Goal: Task Accomplishment & Management: Manage account settings

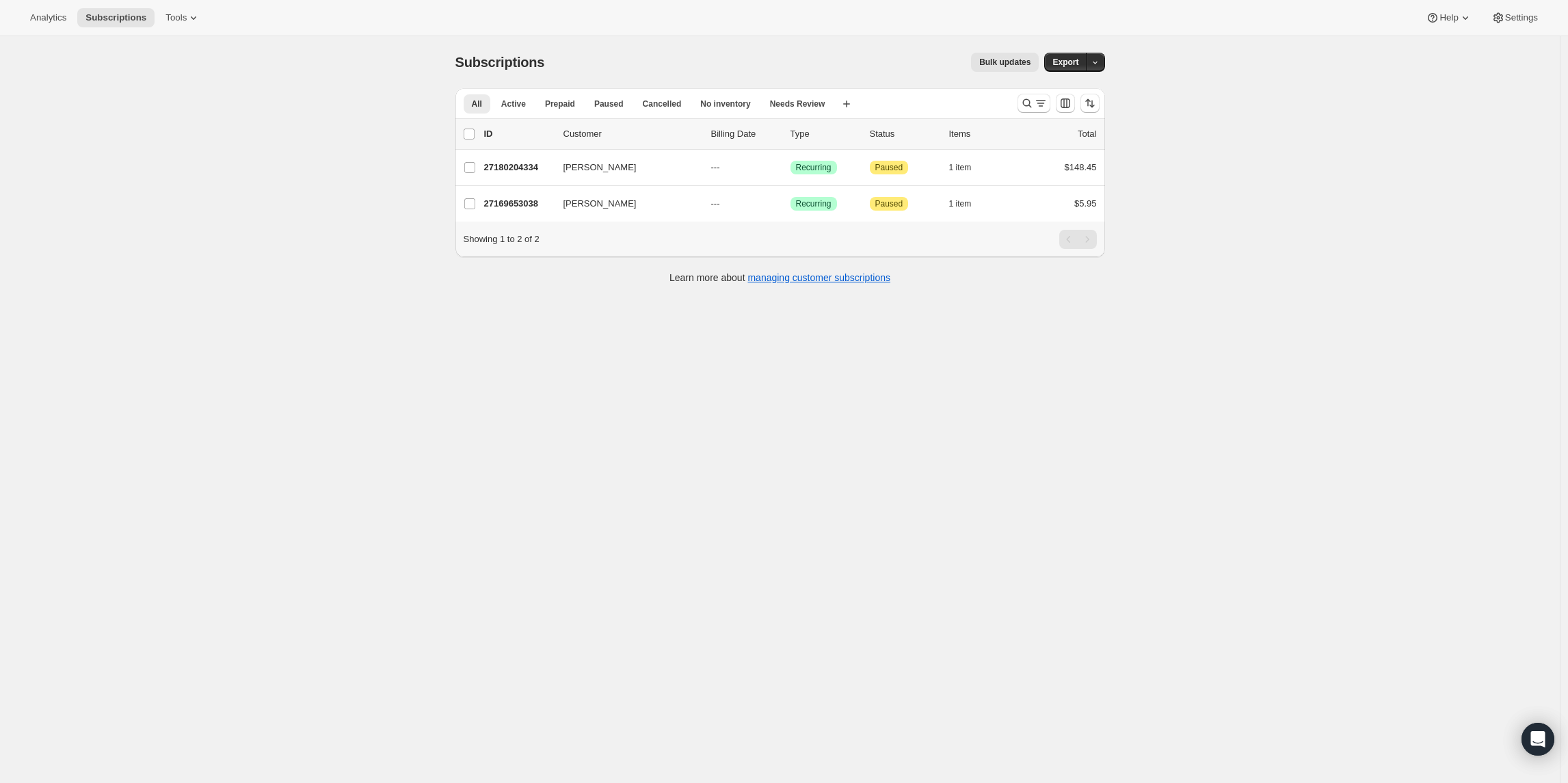
click at [352, 261] on div "Subscriptions. This page is ready Subscriptions Bulk updates More actions Bulk …" at bounding box center [779, 427] width 1560 height 783
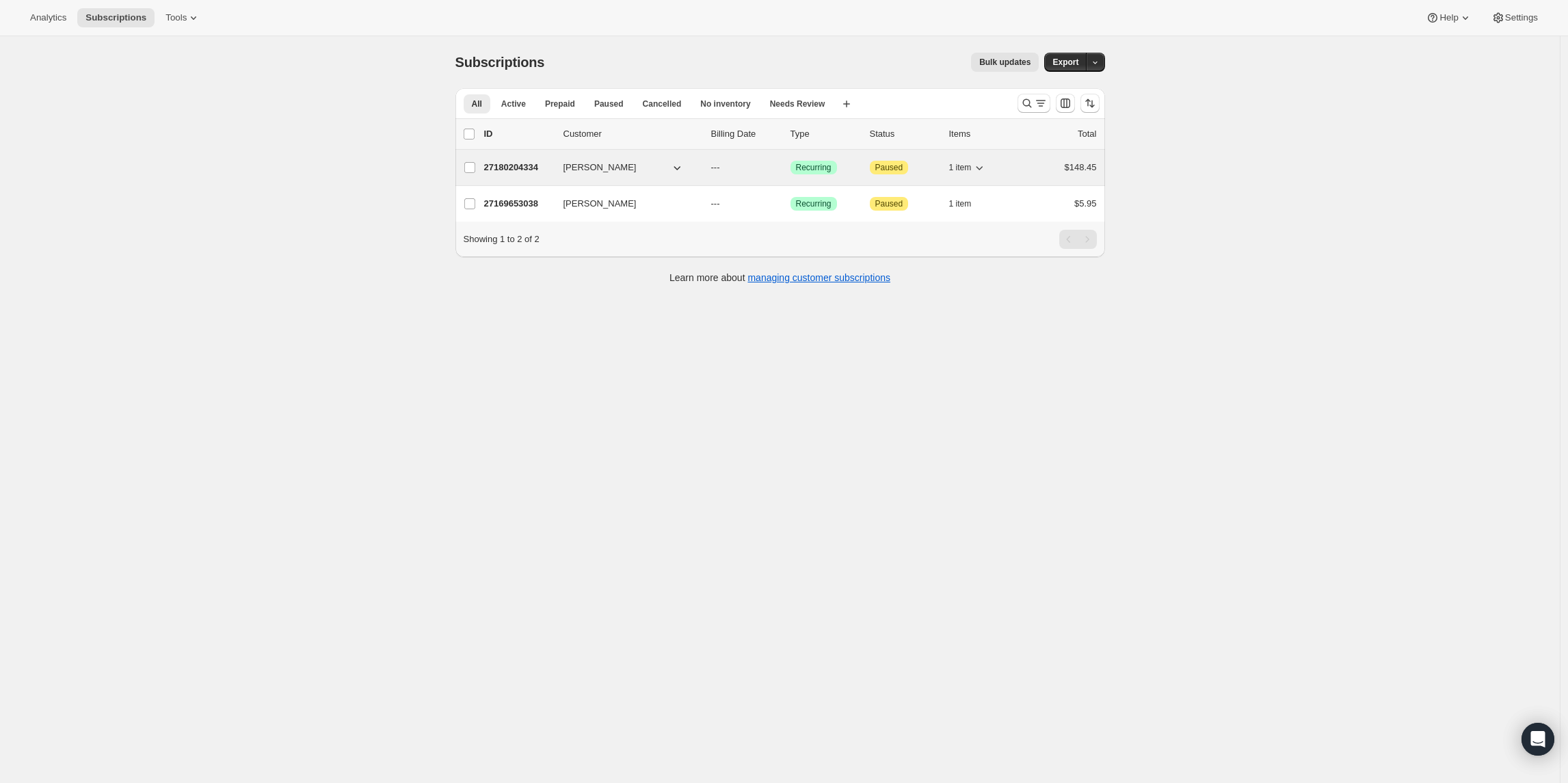
click at [524, 173] on p "27180204334" at bounding box center [518, 167] width 68 height 13
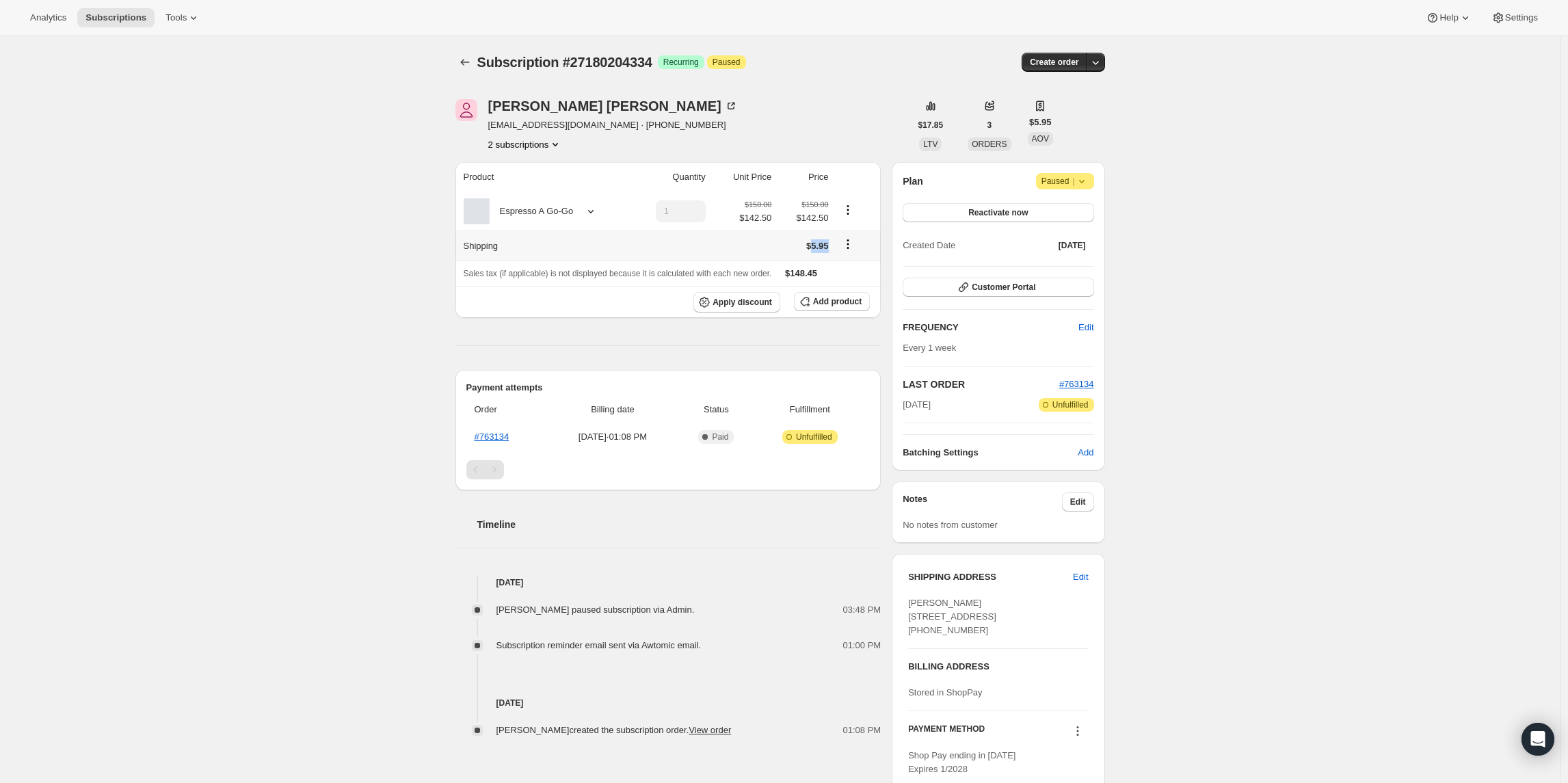
drag, startPoint x: 814, startPoint y: 245, endPoint x: 841, endPoint y: 240, distance: 27.5
click at [841, 240] on tr "Shipping $5.95" at bounding box center [668, 245] width 426 height 30
click at [807, 242] on td "$5.95" at bounding box center [803, 245] width 57 height 30
click at [854, 242] on icon "Shipping actions" at bounding box center [847, 244] width 13 height 13
click at [345, 245] on div "Subscription #27180204334. This page is ready Subscription #27180204334 Success…" at bounding box center [779, 440] width 1560 height 808
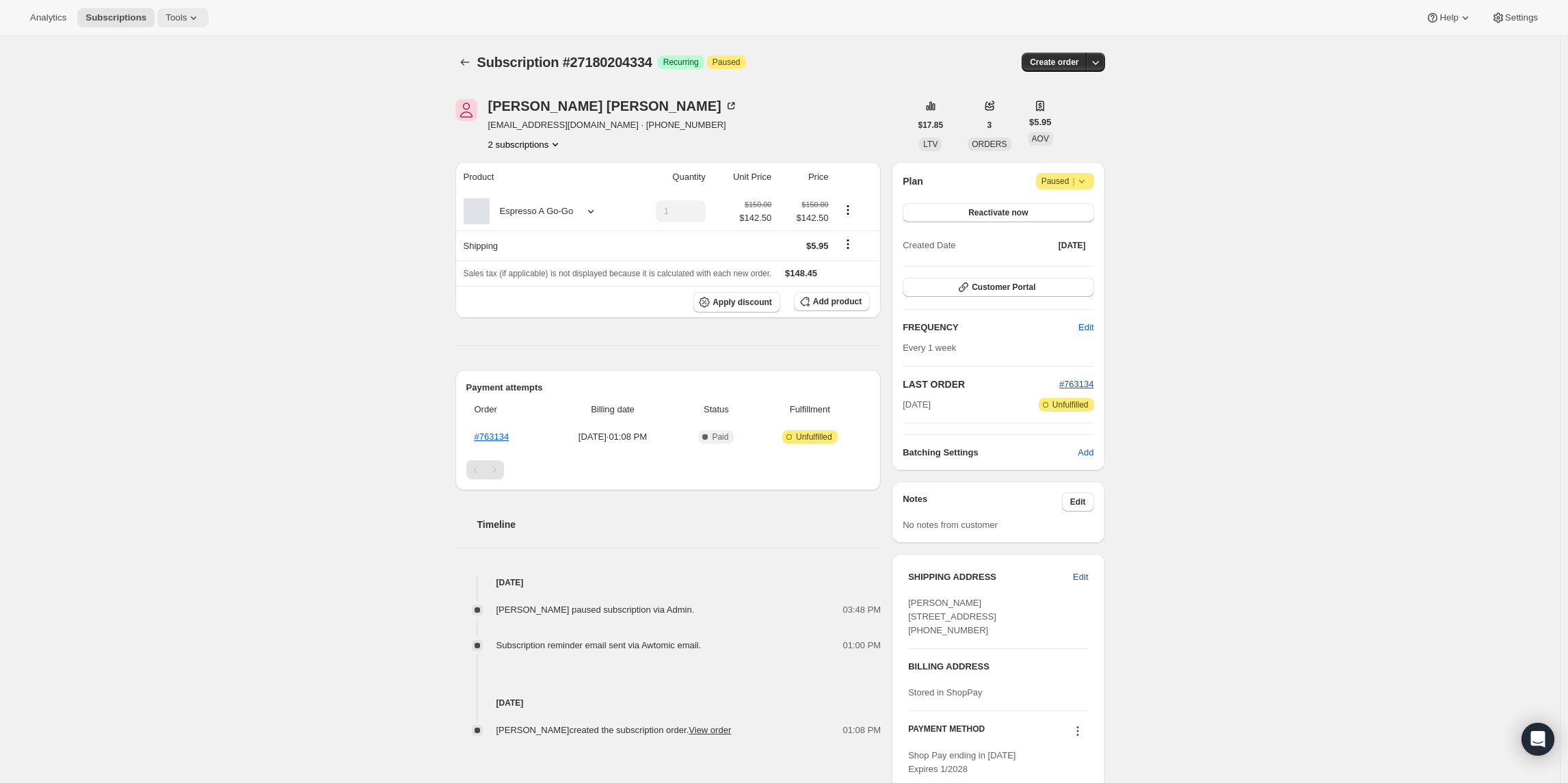
click at [187, 13] on span "Tools" at bounding box center [176, 18] width 21 height 11
click at [171, 49] on span "Subscription Plans" at bounding box center [169, 46] width 74 height 11
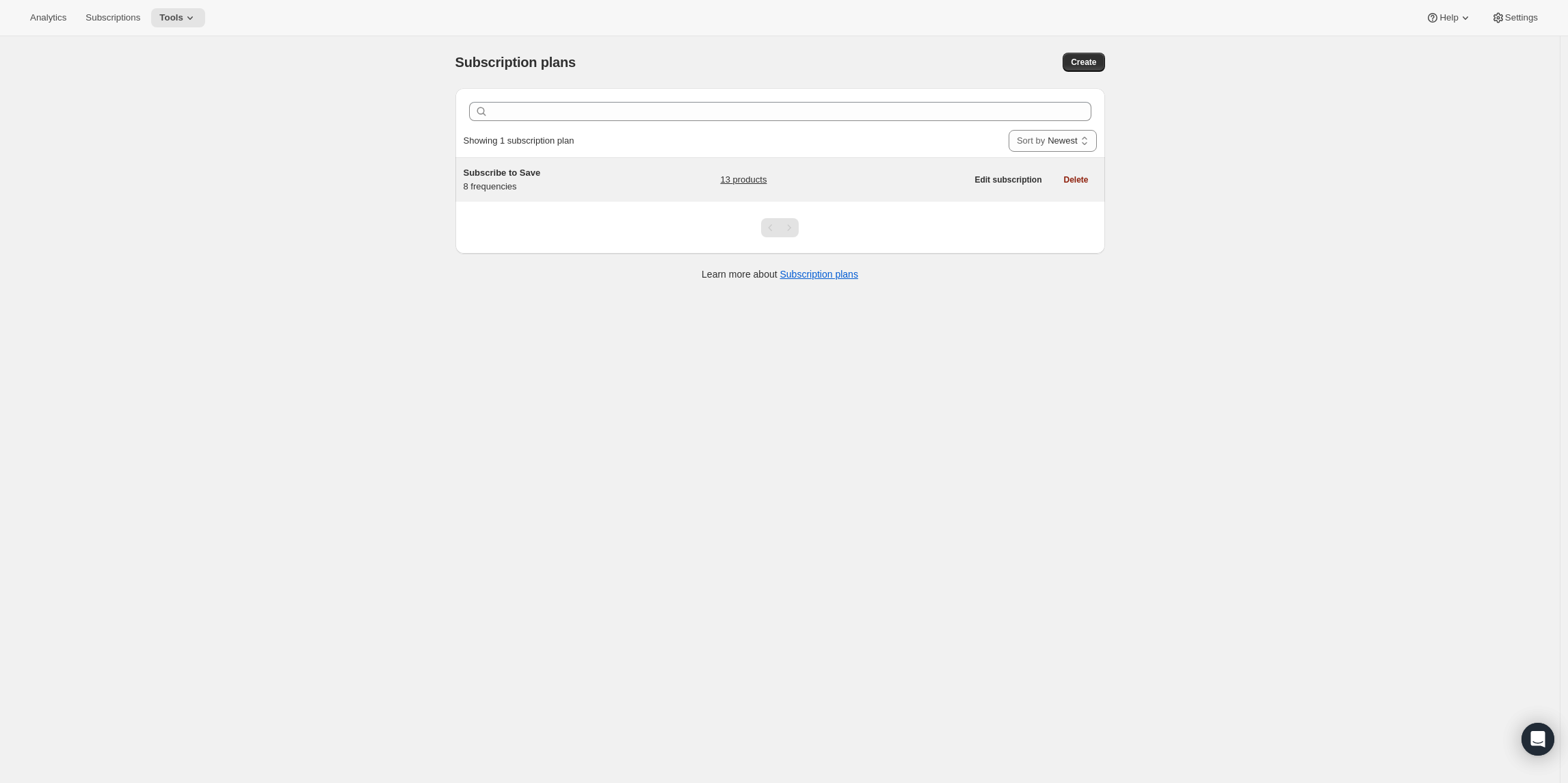
click at [491, 175] on span "Subscribe to Save" at bounding box center [502, 173] width 78 height 11
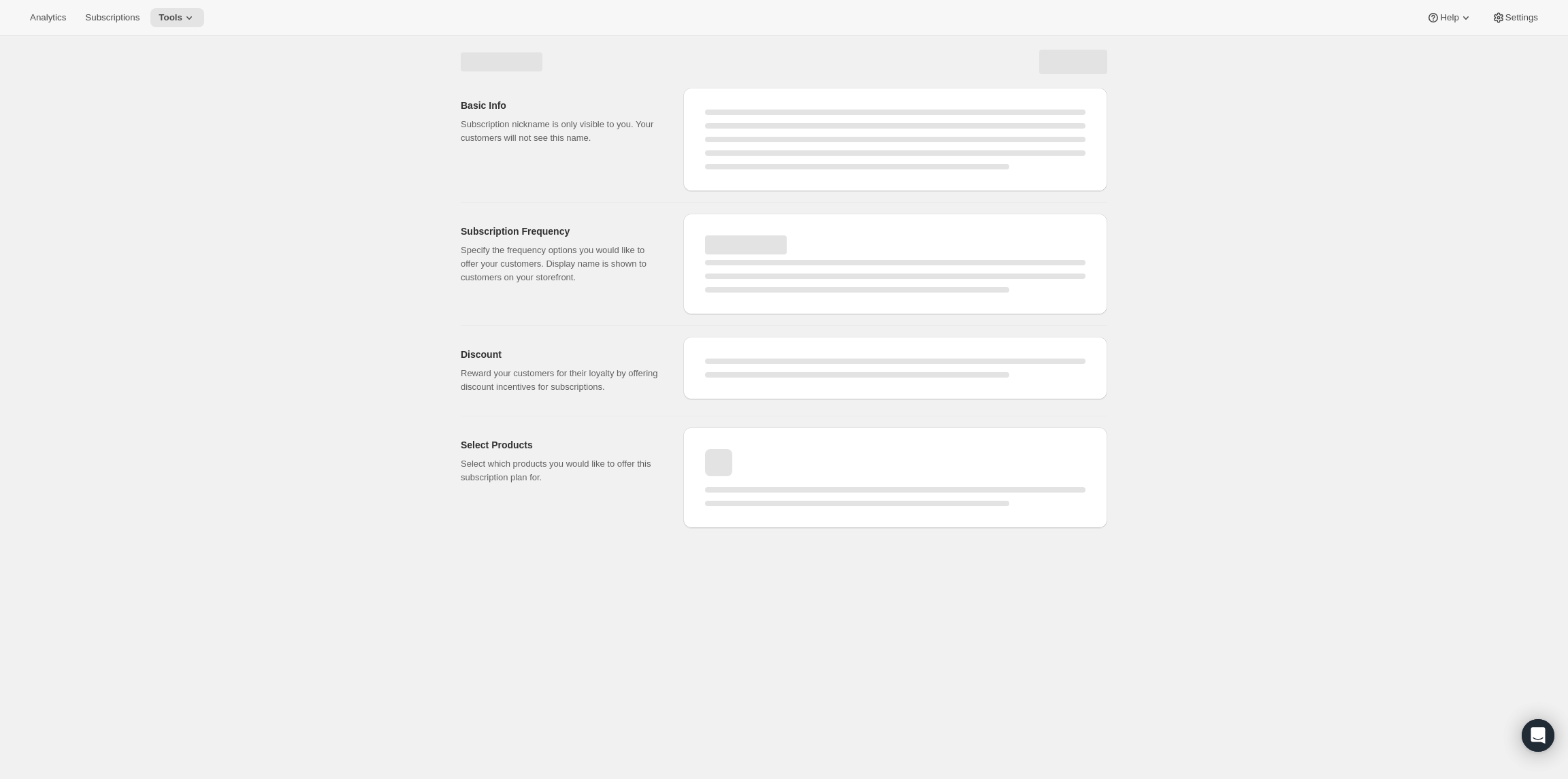
select select "WEEK"
select select "MONTH"
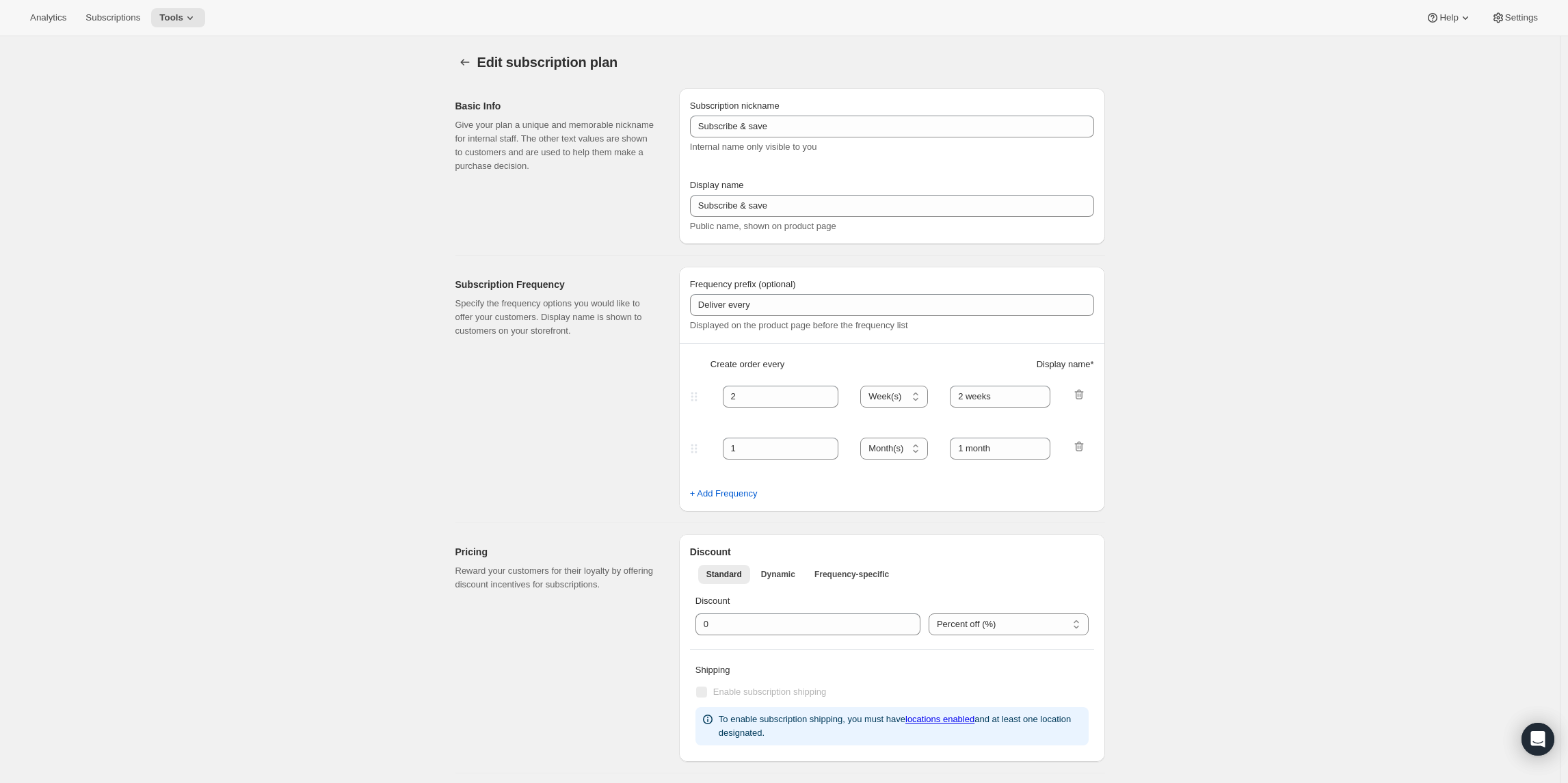
type input "Subscribe to Save"
type input "1"
type input "1 week"
type input "2"
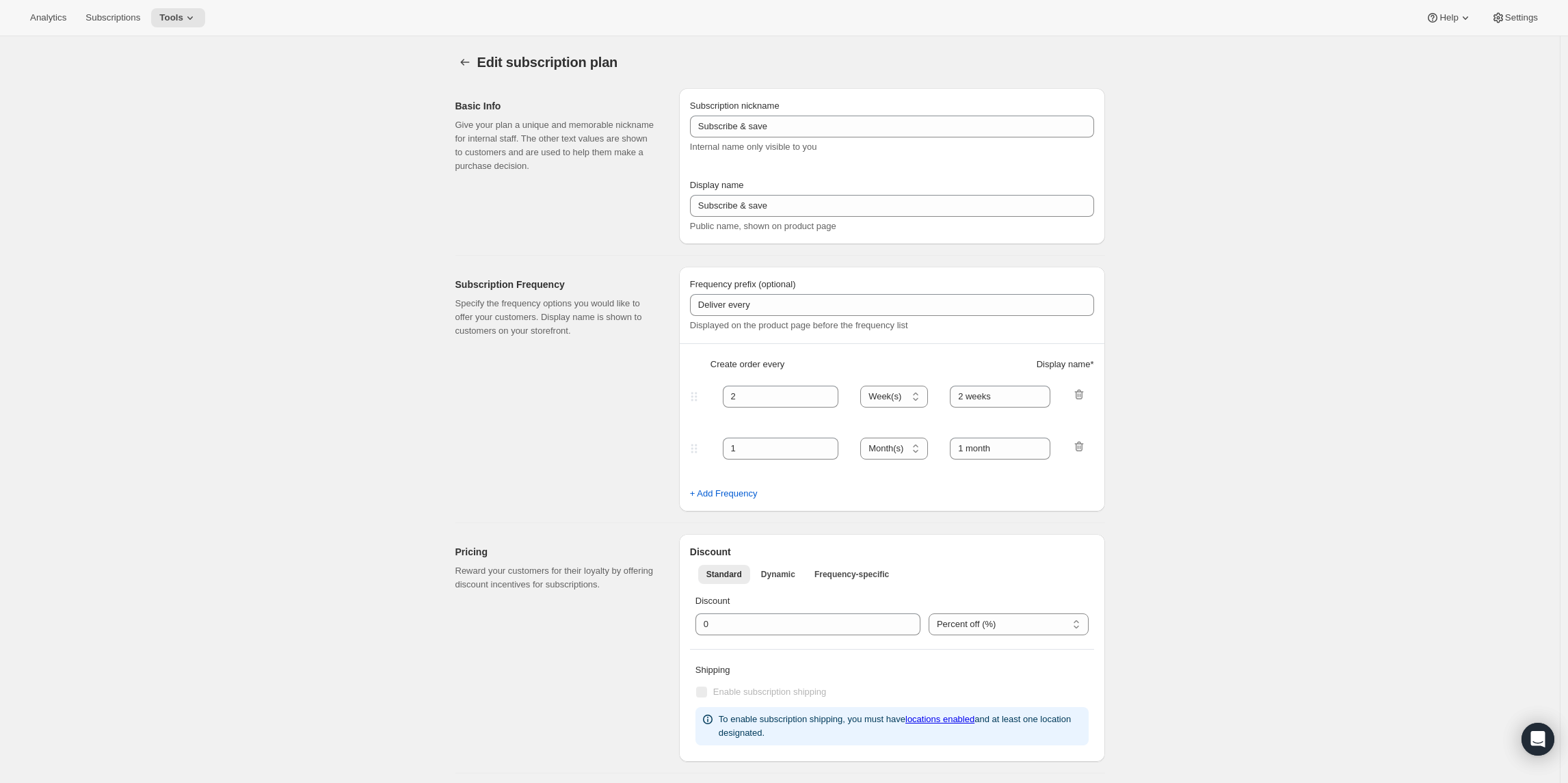
select select "WEEK"
type input "2 weeks"
type input "5"
select select "WEEK"
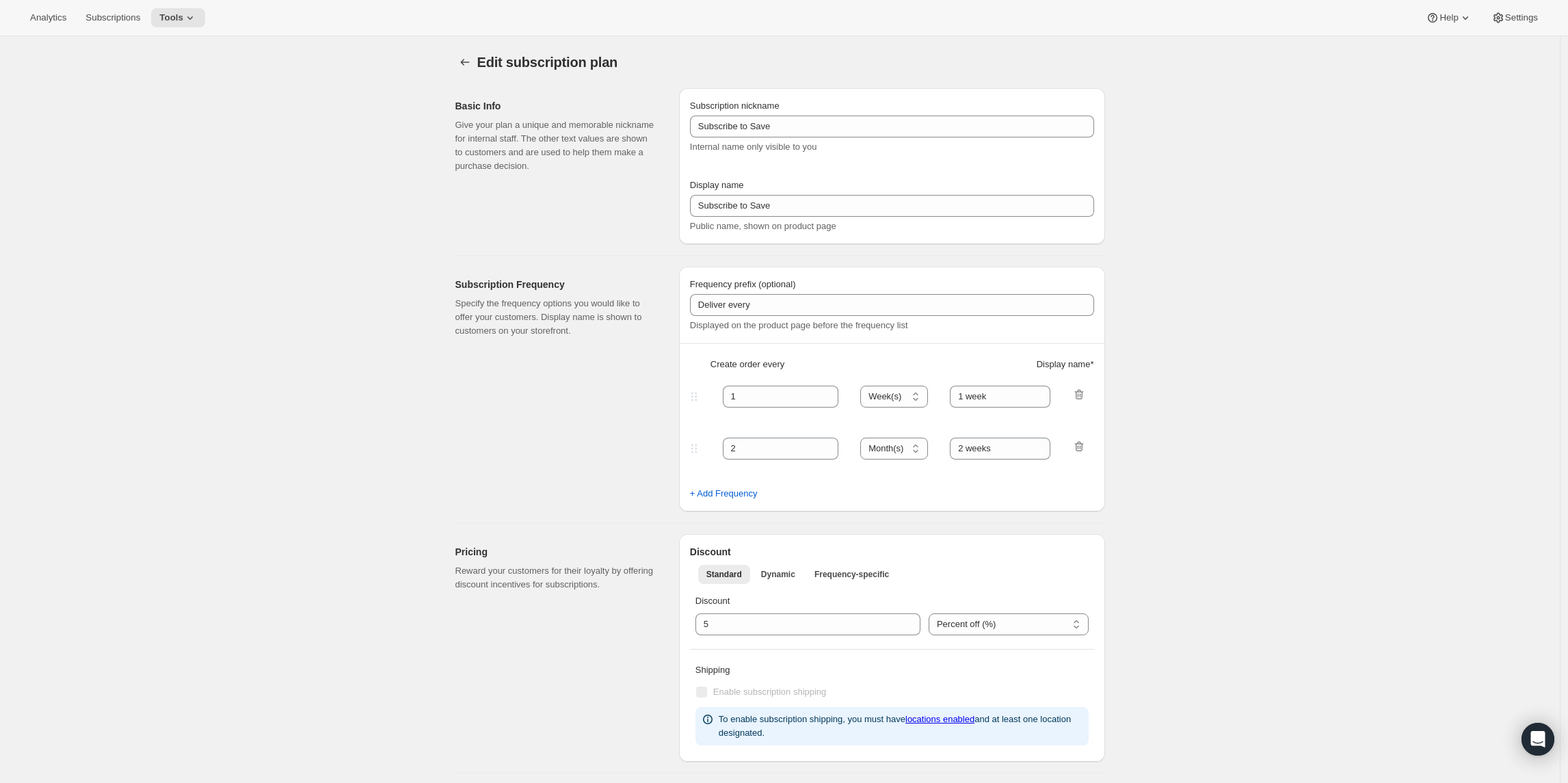
select select "WEEK"
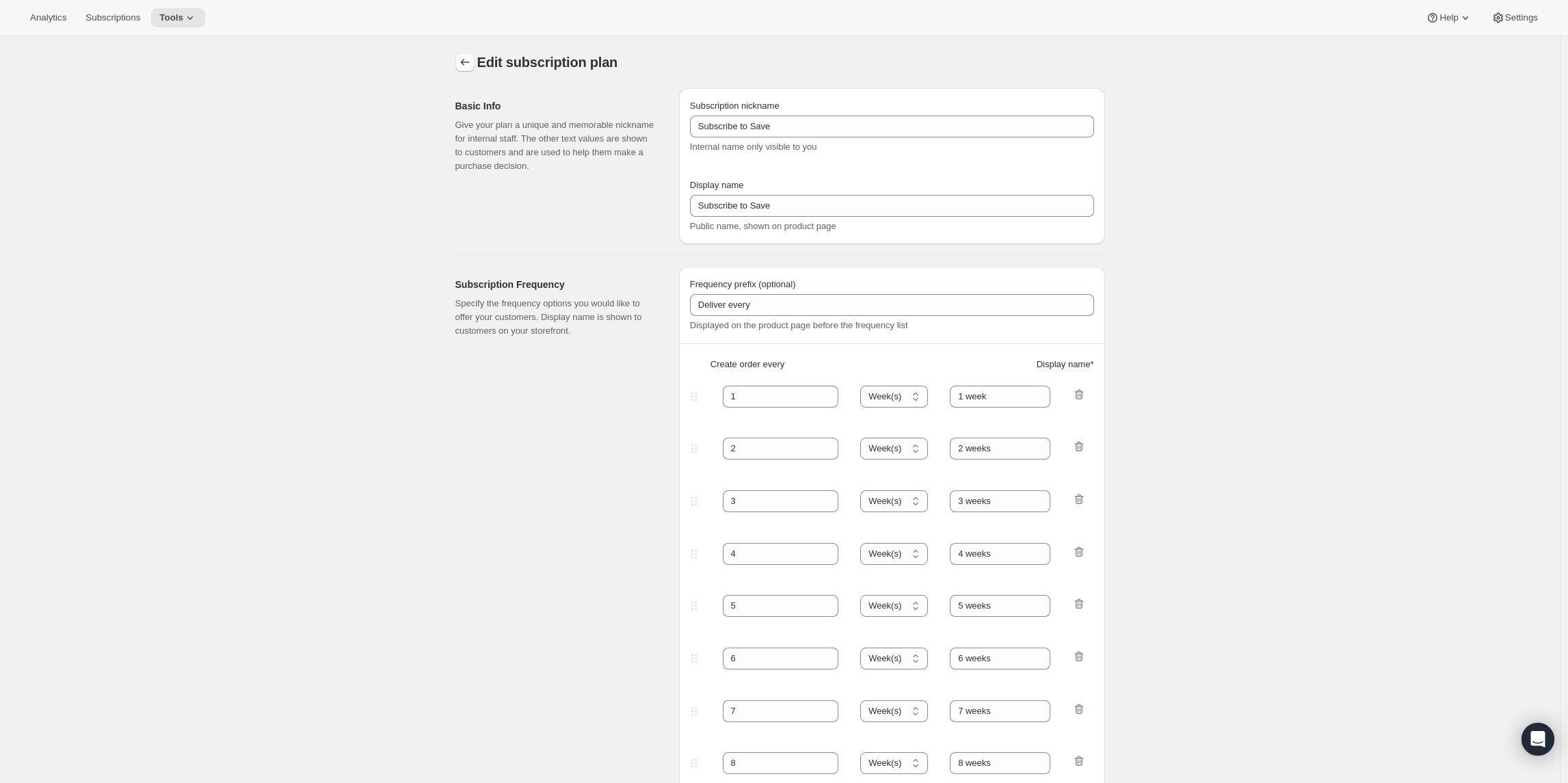
click at [469, 58] on icon "Subscription plans" at bounding box center [464, 62] width 13 height 13
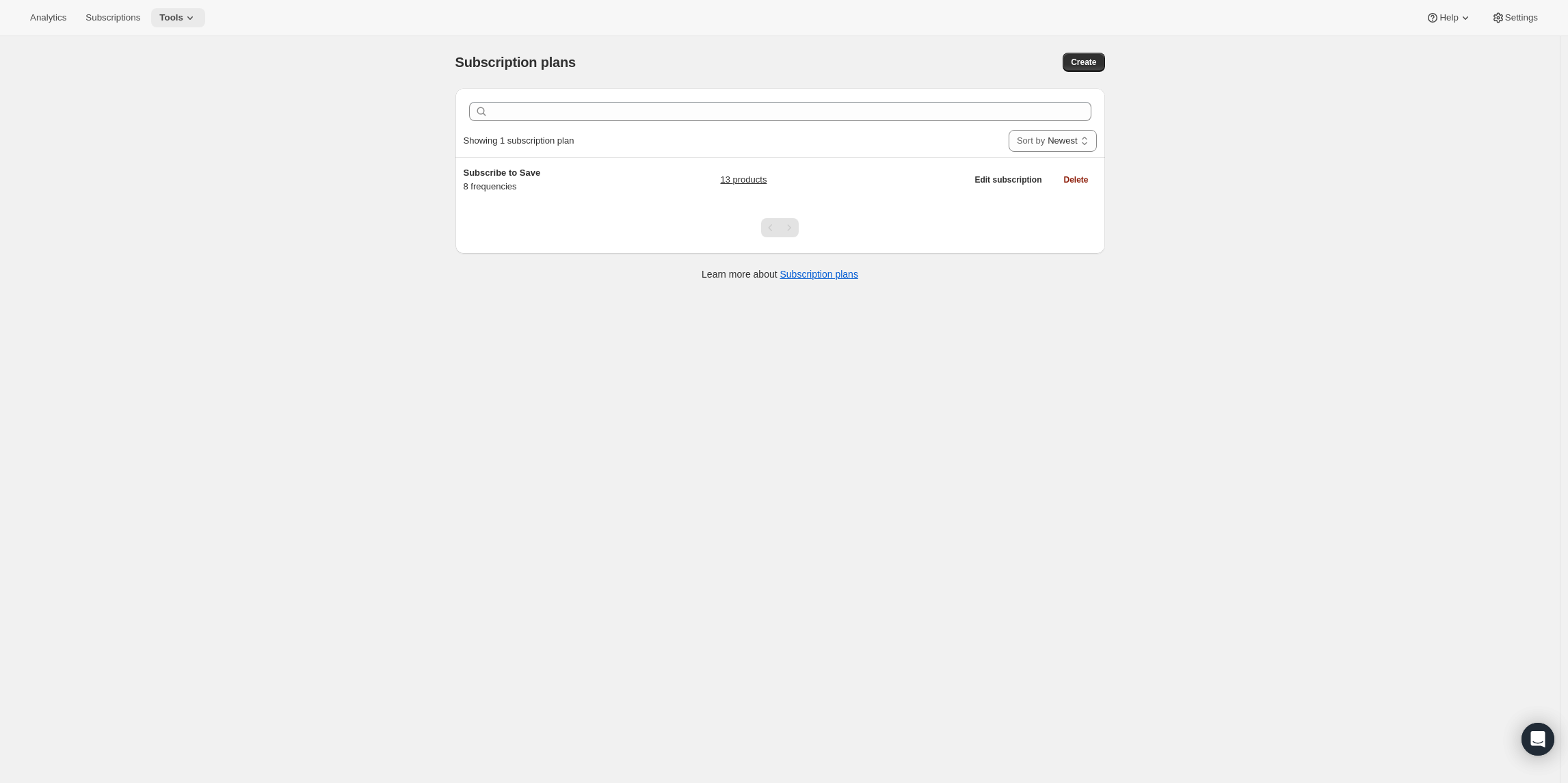
click at [183, 18] on span "Tools" at bounding box center [171, 18] width 24 height 11
click at [152, 91] on span "Bundles" at bounding box center [147, 92] width 32 height 11
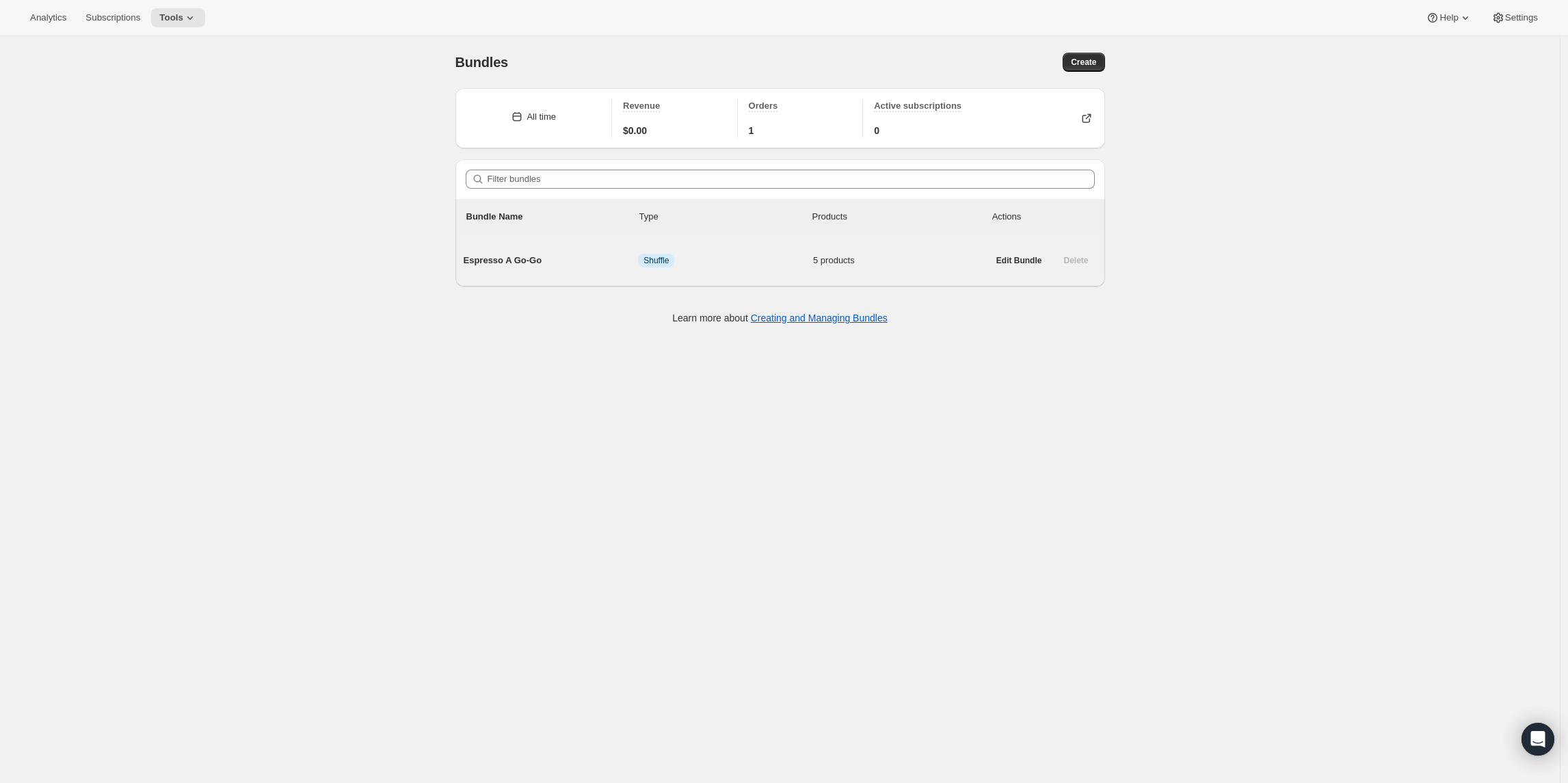
click at [532, 259] on span "Espresso A Go-Go" at bounding box center [551, 260] width 175 height 13
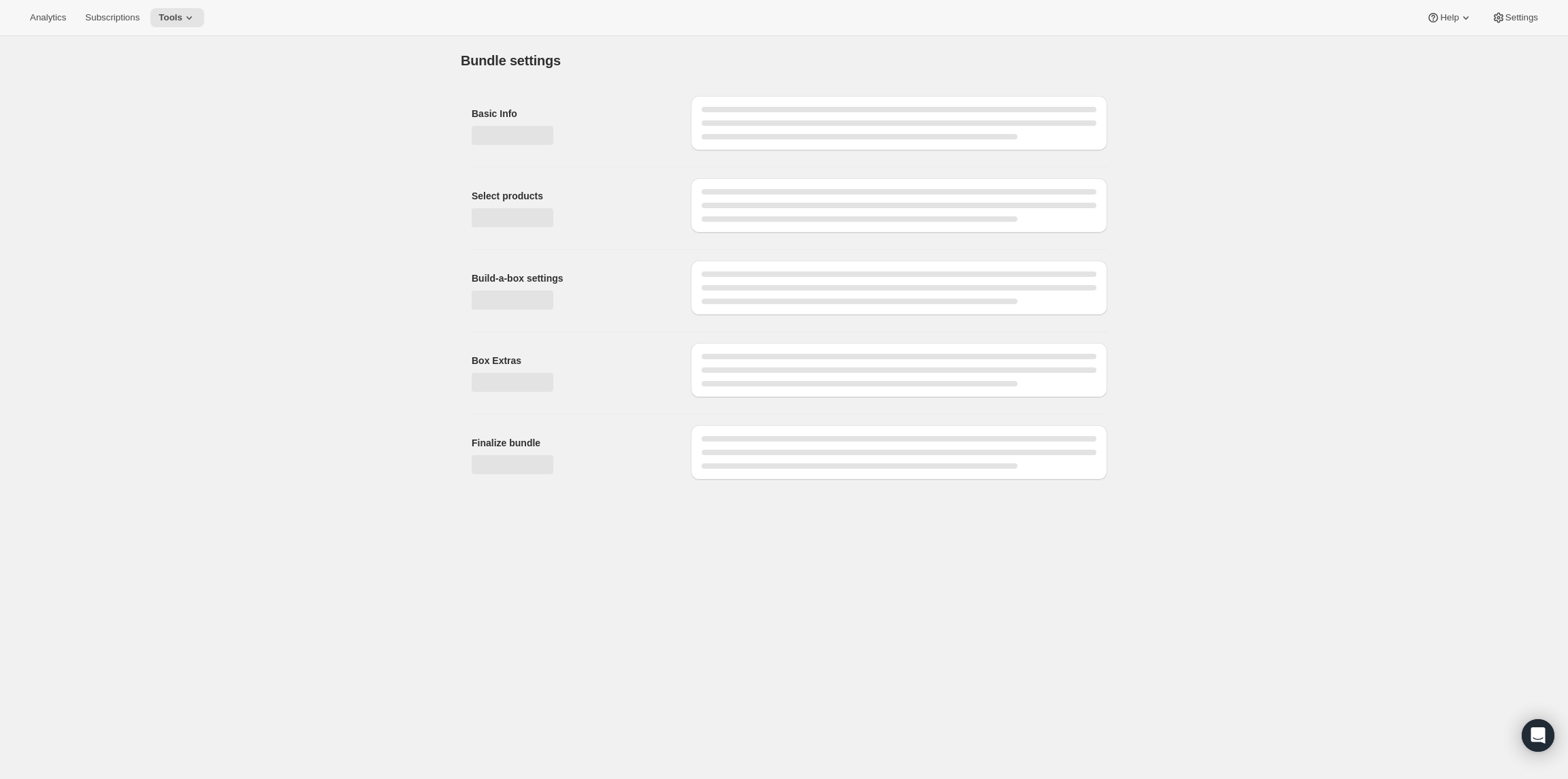
type input "Espresso A Go-Go"
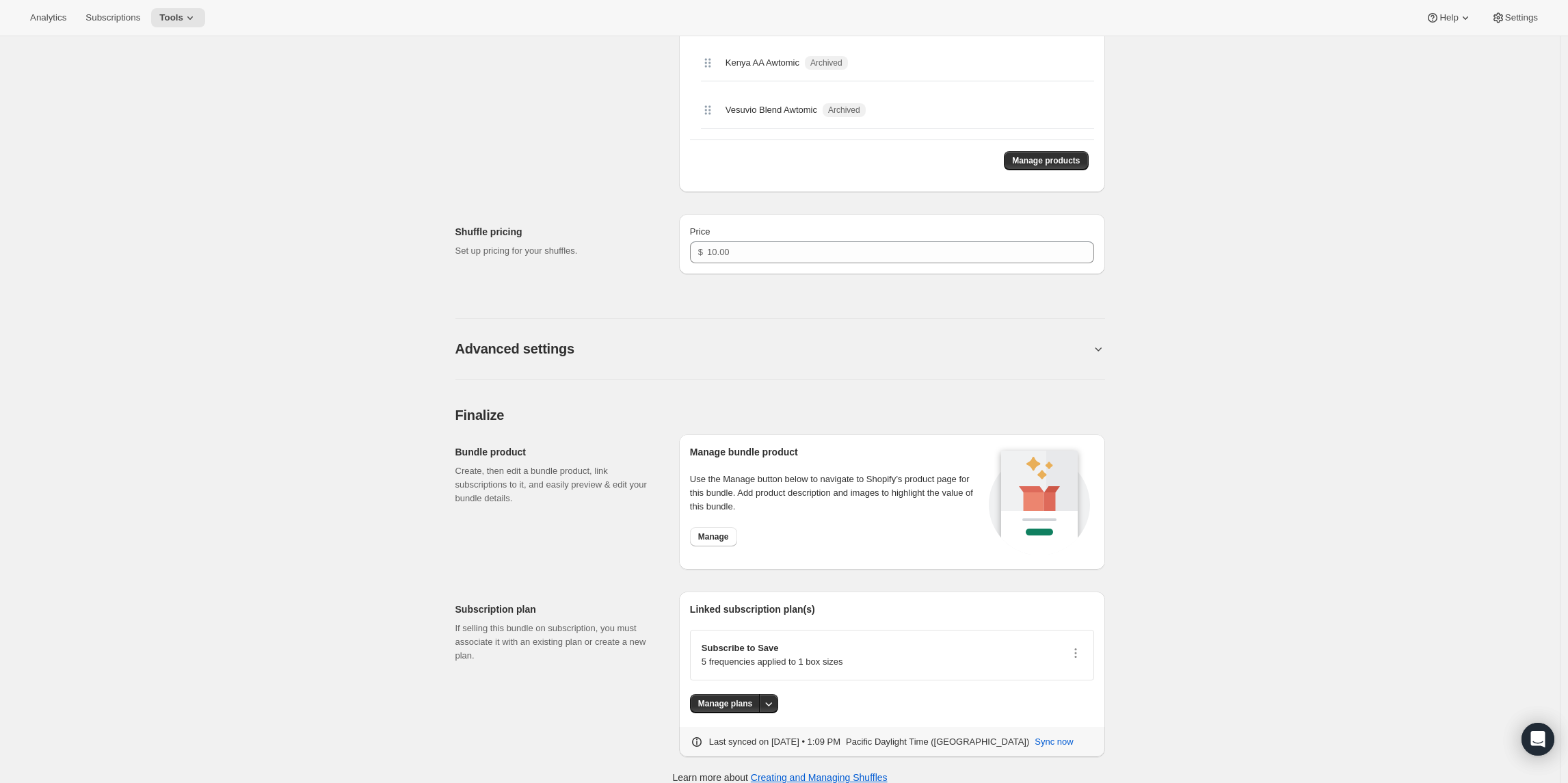
scroll to position [565, 0]
click at [729, 531] on span "Manage" at bounding box center [714, 536] width 31 height 11
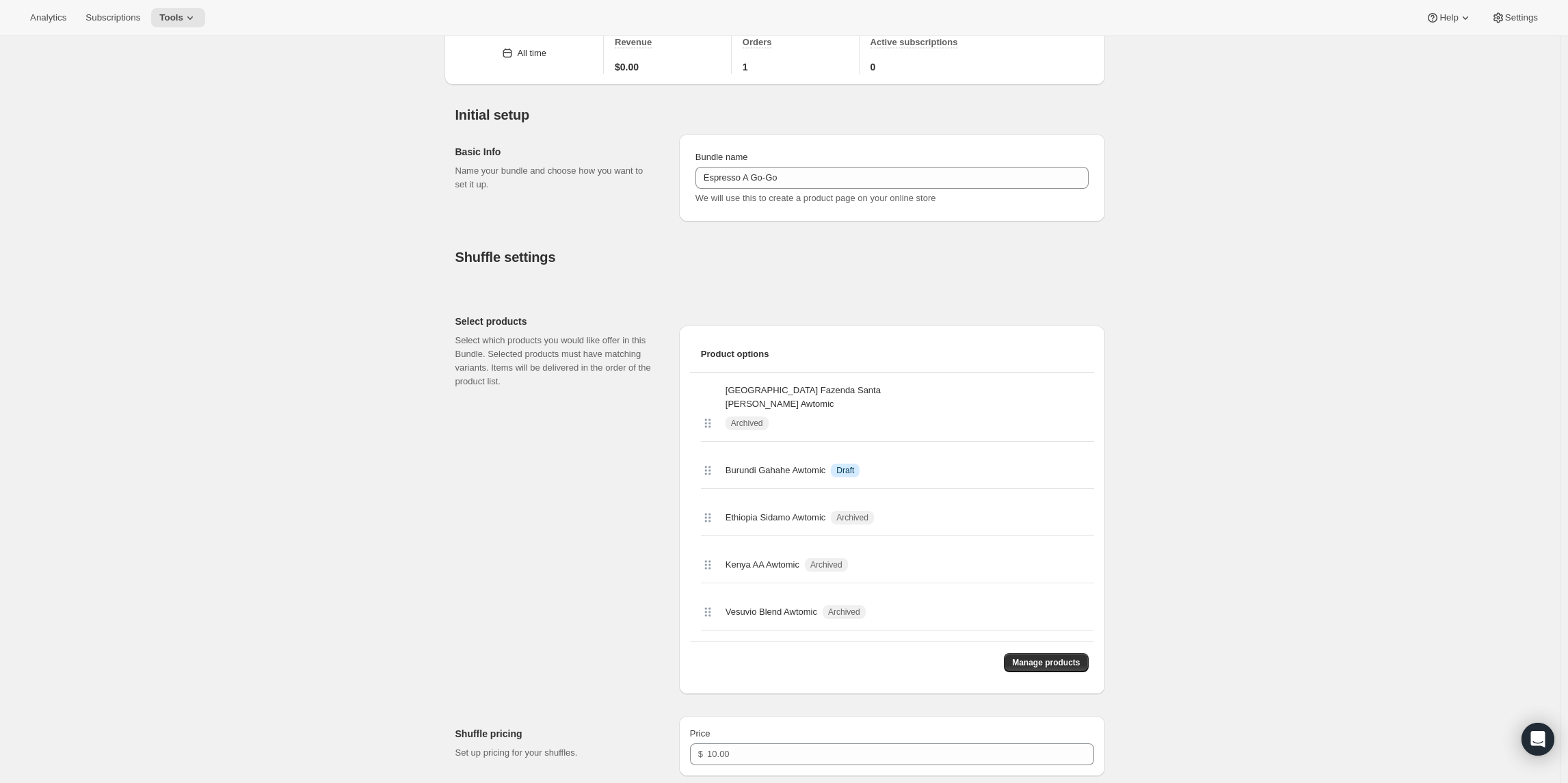
scroll to position [0, 0]
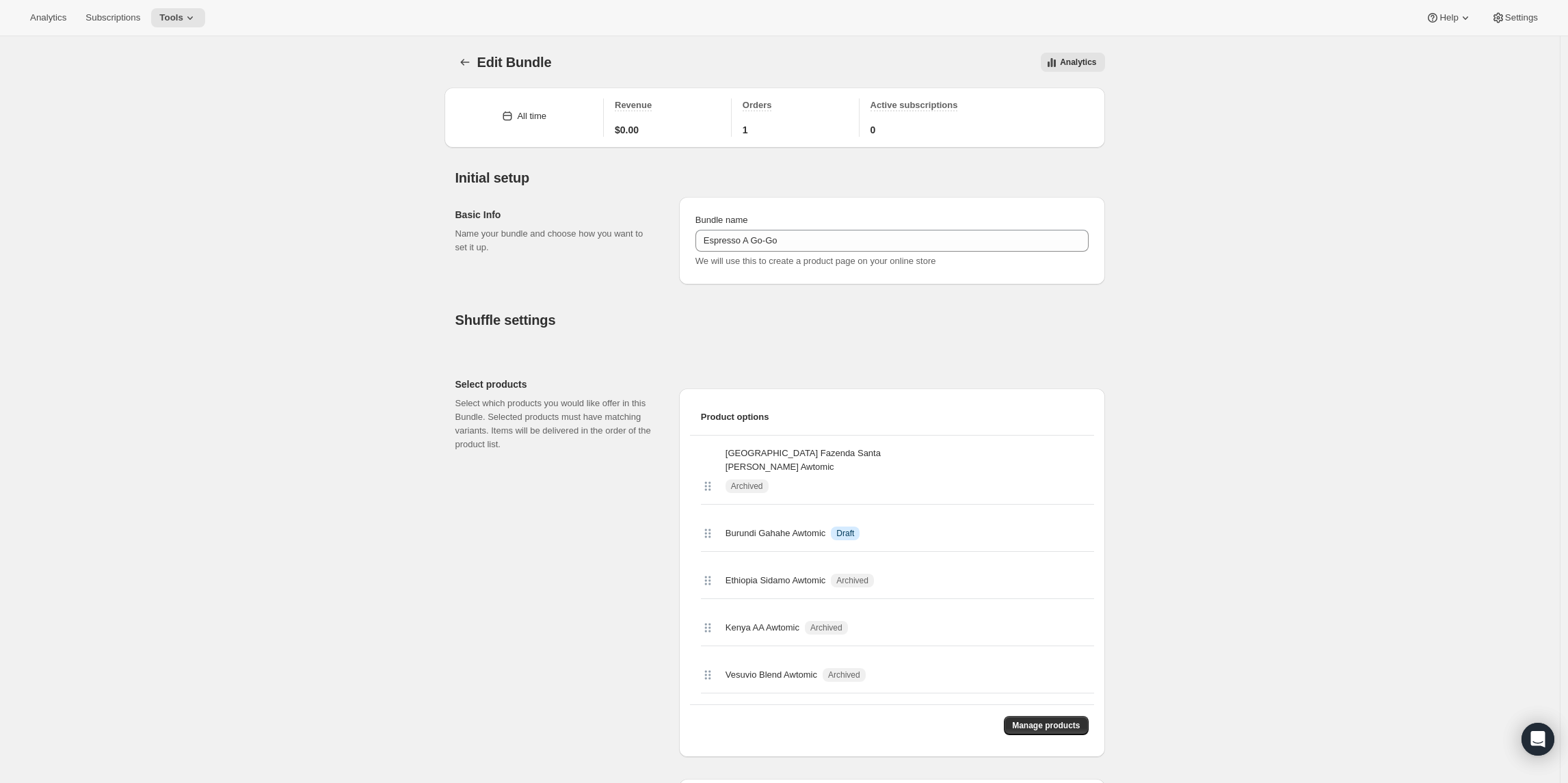
drag, startPoint x: 138, startPoint y: 15, endPoint x: 142, endPoint y: 30, distance: 15.5
click at [138, 16] on span "Subscriptions" at bounding box center [113, 18] width 55 height 11
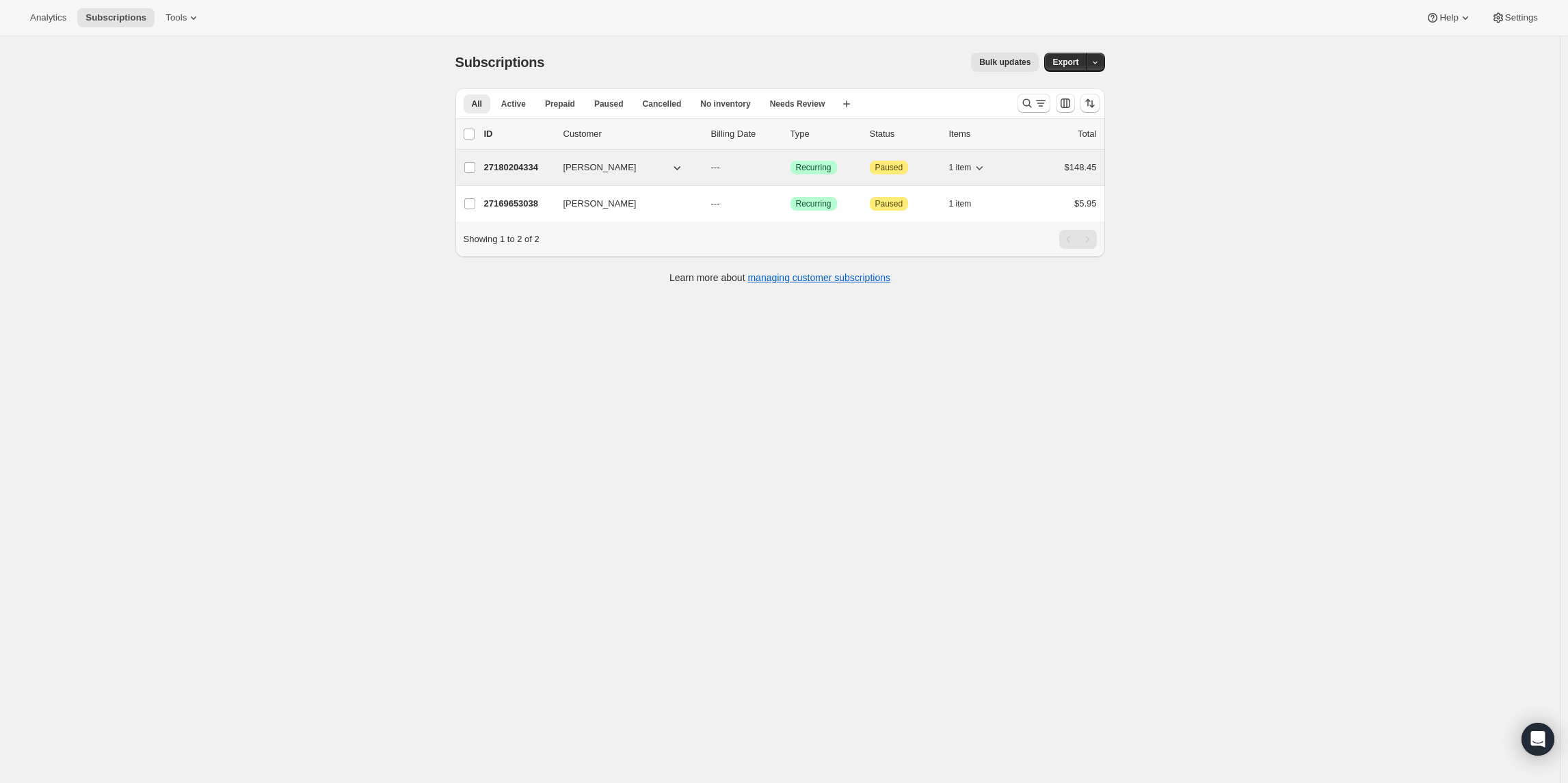
click at [626, 168] on button "[PERSON_NAME]" at bounding box center [624, 167] width 137 height 22
click at [496, 165] on p "27180204334" at bounding box center [518, 167] width 68 height 13
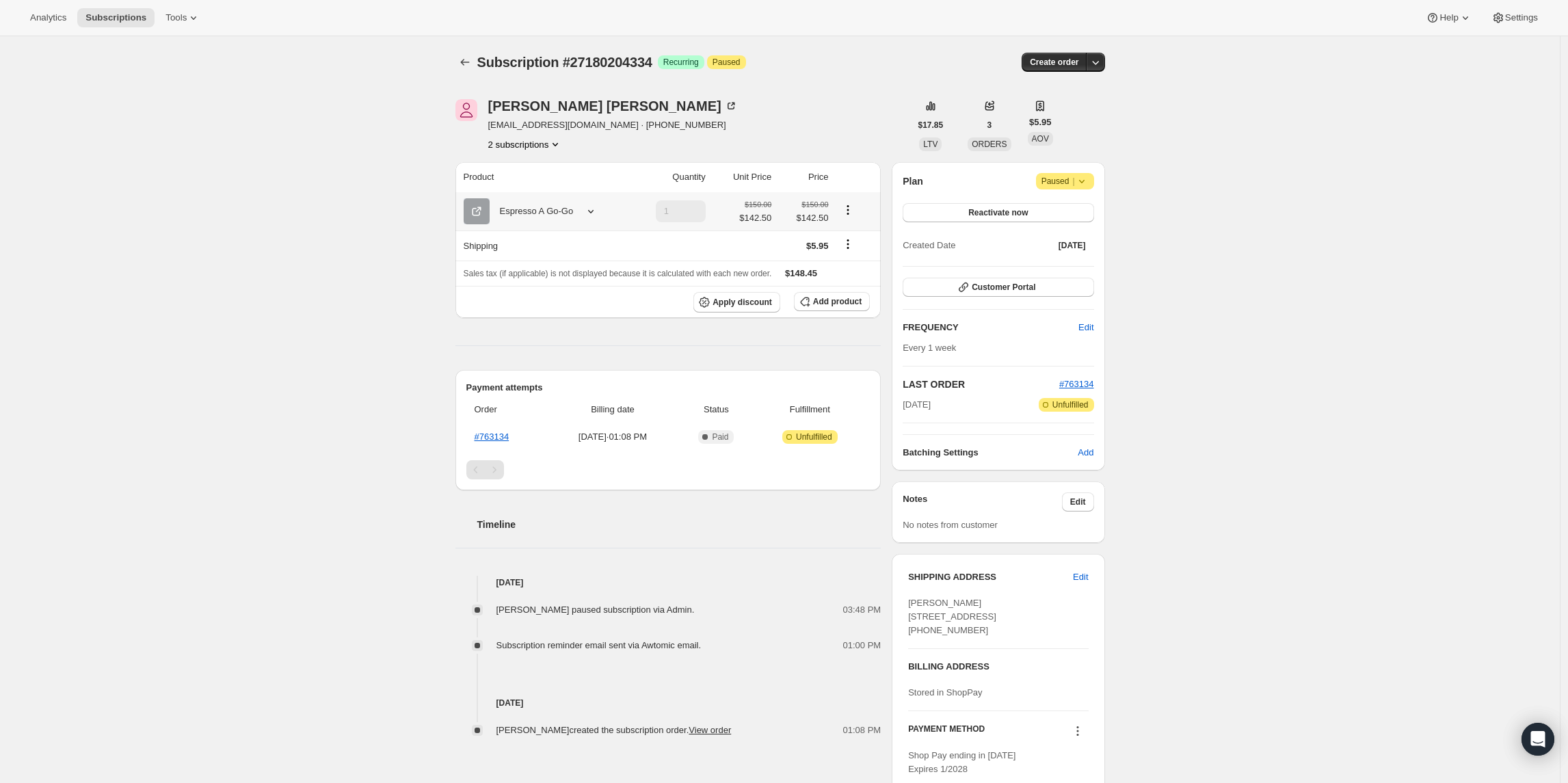
click at [596, 209] on icon at bounding box center [591, 211] width 13 height 13
click at [302, 189] on div "Subscription #27180204334. This page is ready Subscription #27180204334 Success…" at bounding box center [779, 440] width 1560 height 808
click at [500, 433] on link "#763134" at bounding box center [491, 436] width 35 height 11
click at [462, 65] on icon "Subscriptions" at bounding box center [464, 62] width 13 height 13
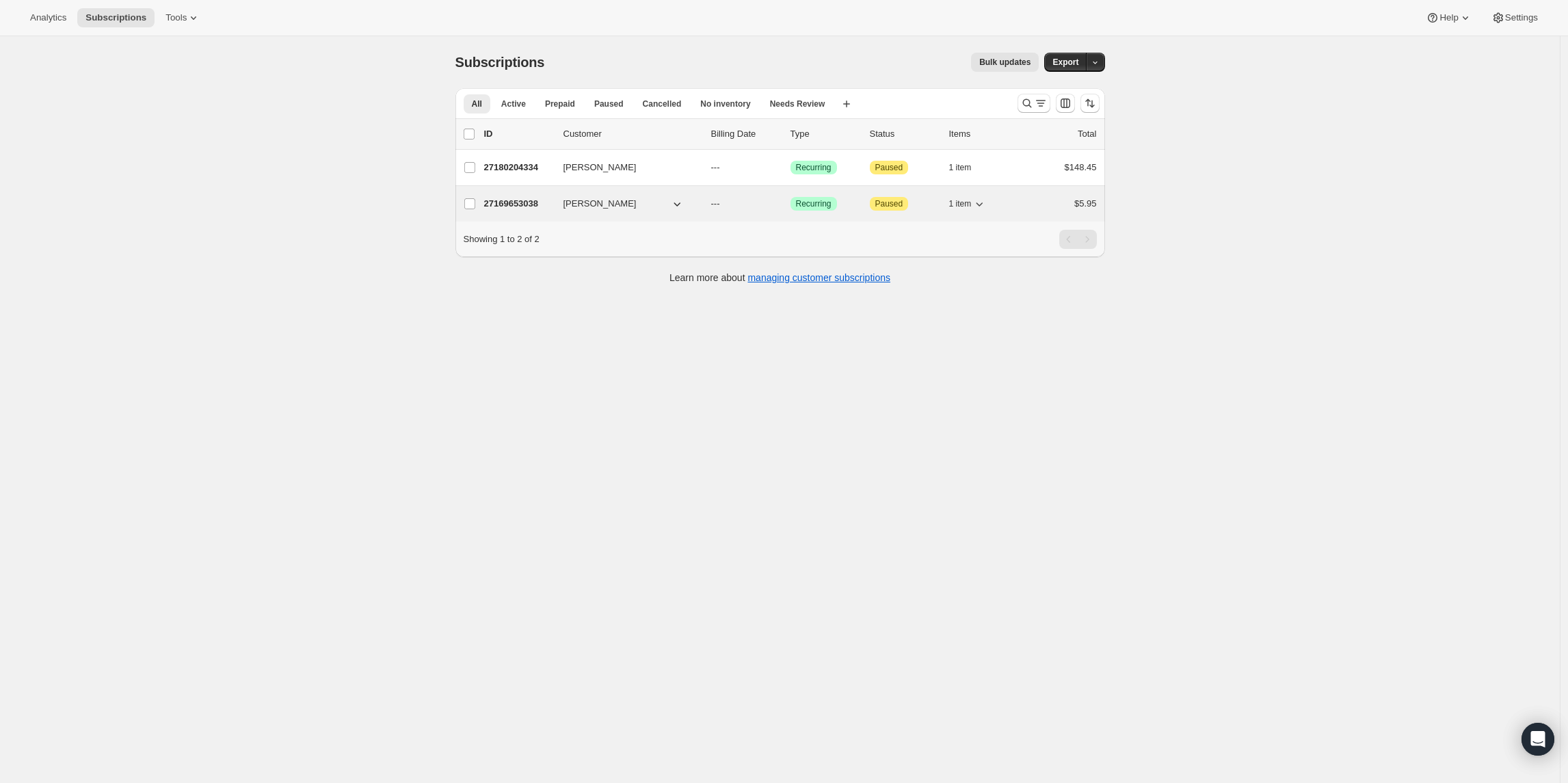
click at [515, 206] on p "27169653038" at bounding box center [518, 203] width 68 height 13
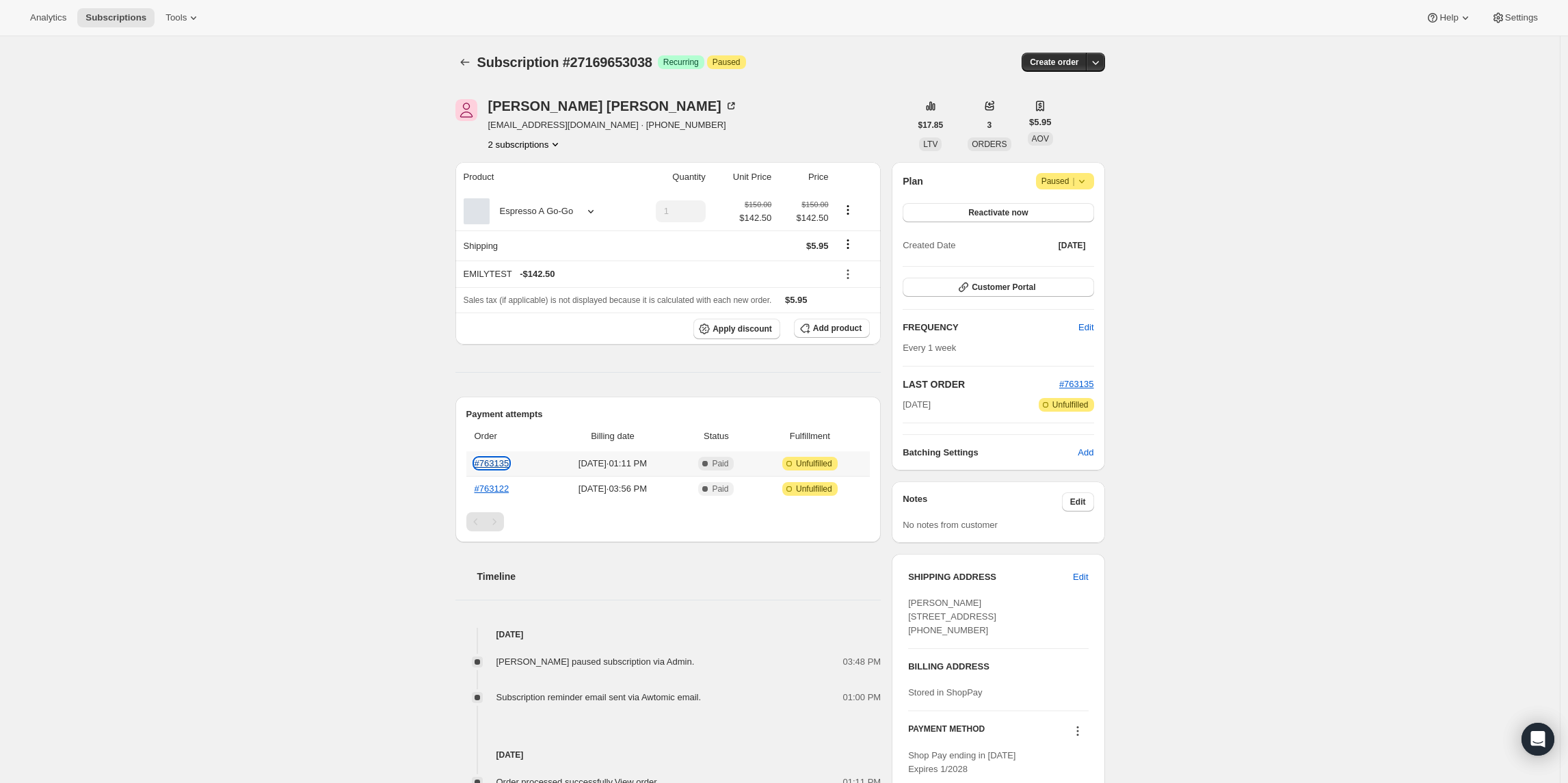
click at [502, 462] on link "#763135" at bounding box center [491, 463] width 35 height 11
